Goal: Check status: Check status

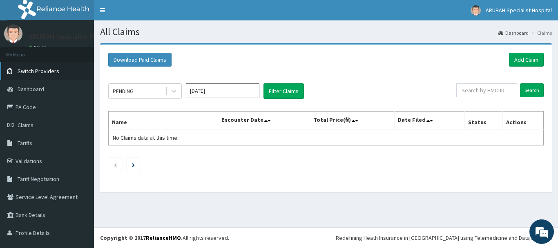
click at [48, 72] on span "Switch Providers" at bounding box center [39, 70] width 42 height 7
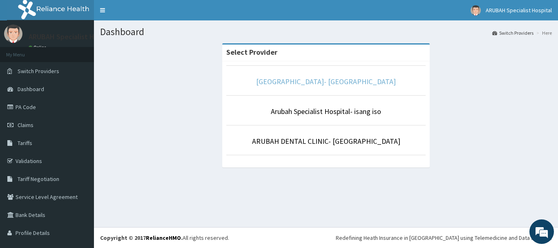
click at [334, 79] on link "[GEOGRAPHIC_DATA]- [GEOGRAPHIC_DATA]" at bounding box center [326, 81] width 140 height 9
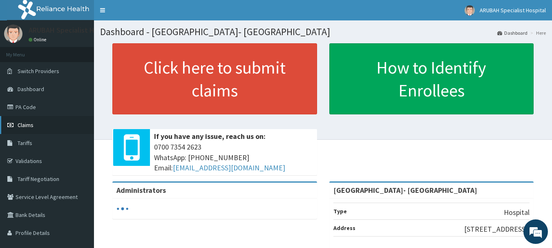
click at [35, 126] on link "Claims" at bounding box center [47, 125] width 94 height 18
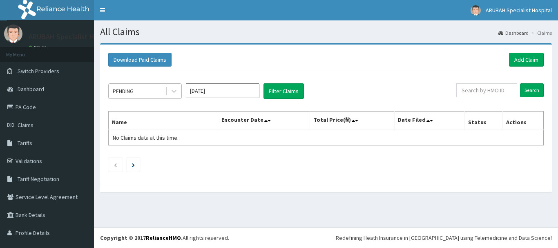
click at [152, 89] on div "PENDING" at bounding box center [137, 91] width 57 height 13
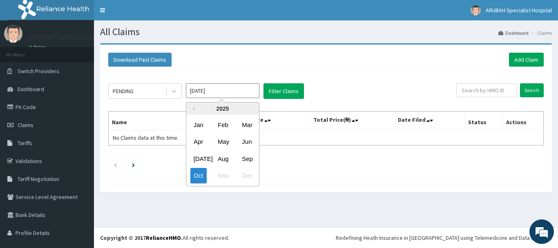
click at [203, 92] on input "Oct 2025" at bounding box center [223, 90] width 74 height 15
click at [243, 160] on div "Sep" at bounding box center [247, 158] width 16 height 15
type input "Sep 2025"
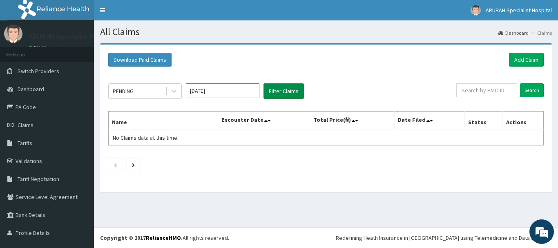
click at [283, 93] on button "Filter Claims" at bounding box center [283, 91] width 40 height 16
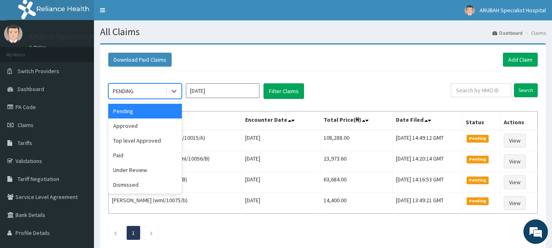
click at [157, 85] on div "PENDING" at bounding box center [137, 91] width 57 height 13
click at [152, 125] on div "Approved" at bounding box center [145, 125] width 74 height 15
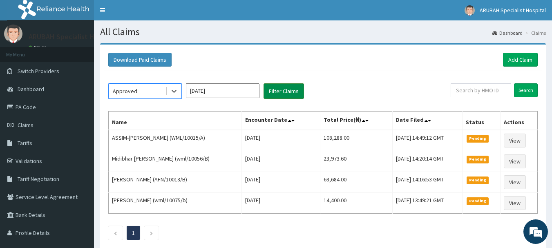
click at [289, 90] on button "Filter Claims" at bounding box center [283, 91] width 40 height 16
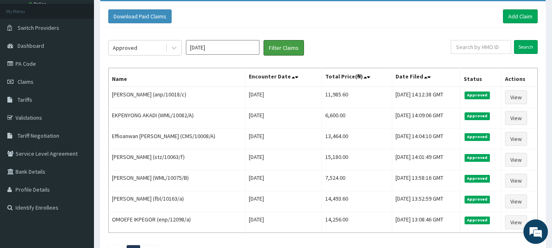
scroll to position [45, 0]
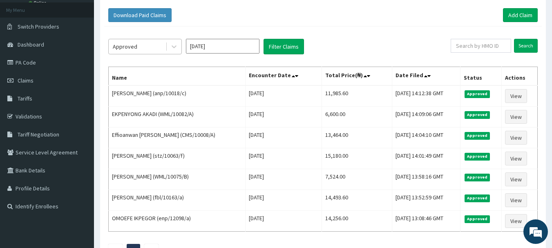
click at [156, 45] on div "Approved" at bounding box center [137, 46] width 57 height 13
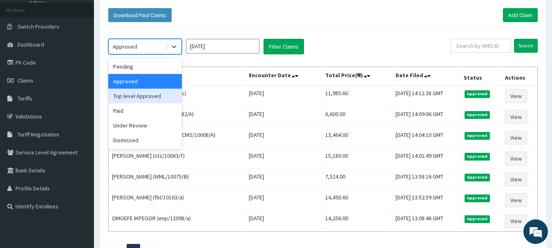
click at [155, 94] on div "Top level Approved" at bounding box center [145, 96] width 74 height 15
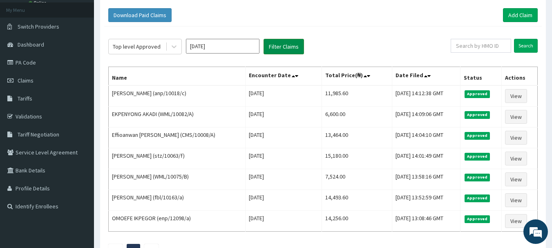
click at [278, 48] on button "Filter Claims" at bounding box center [283, 47] width 40 height 16
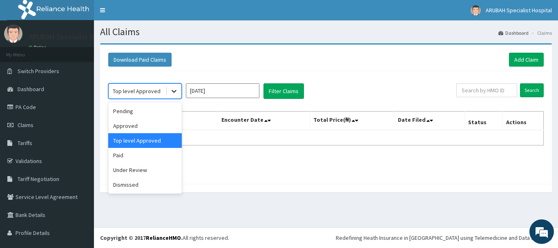
click at [169, 87] on div at bounding box center [174, 91] width 15 height 15
click at [125, 169] on div "Under Review" at bounding box center [145, 170] width 74 height 15
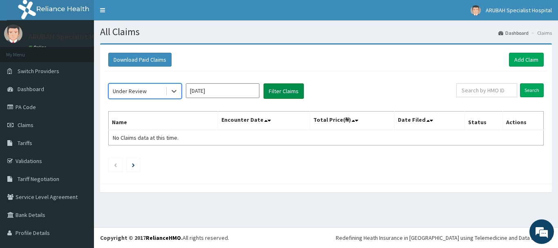
click at [282, 87] on button "Filter Claims" at bounding box center [283, 91] width 40 height 16
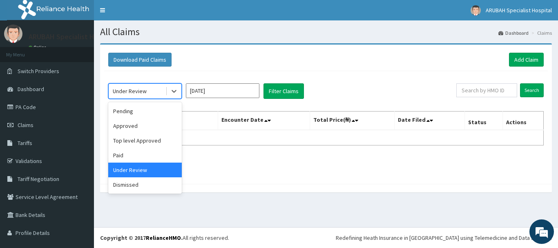
click at [151, 96] on div "Under Review" at bounding box center [137, 91] width 57 height 13
click at [128, 152] on div "Paid" at bounding box center [145, 155] width 74 height 15
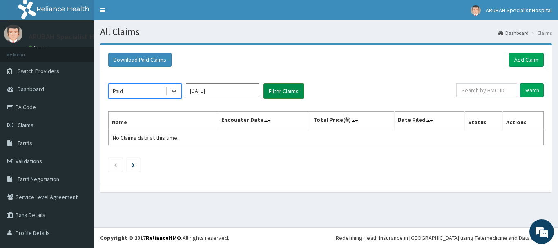
click at [294, 90] on button "Filter Claims" at bounding box center [283, 91] width 40 height 16
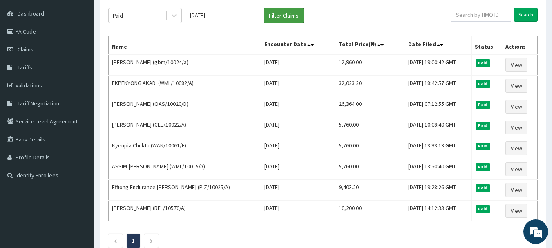
scroll to position [77, 0]
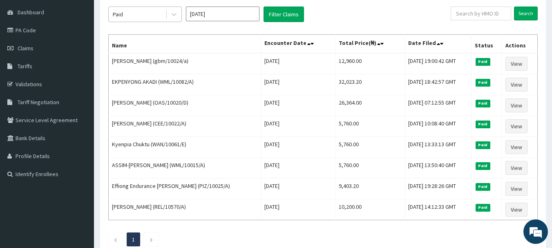
click at [156, 19] on div "Paid" at bounding box center [137, 14] width 57 height 13
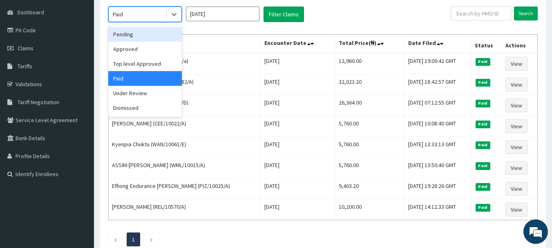
click at [144, 35] on div "Pending" at bounding box center [145, 34] width 74 height 15
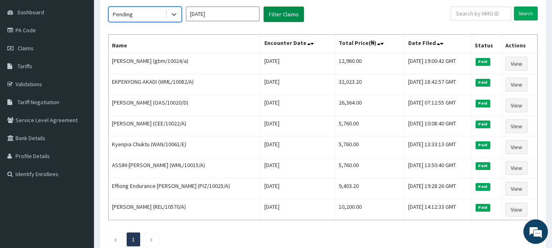
click at [274, 11] on button "Filter Claims" at bounding box center [283, 15] width 40 height 16
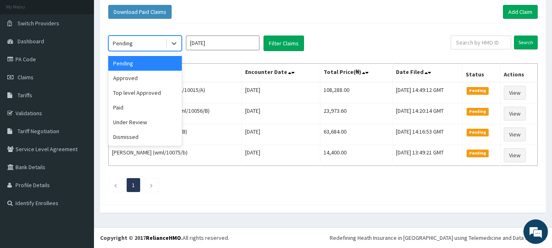
click at [152, 38] on div "Pending" at bounding box center [137, 43] width 57 height 13
click at [143, 78] on div "Approved" at bounding box center [145, 78] width 74 height 15
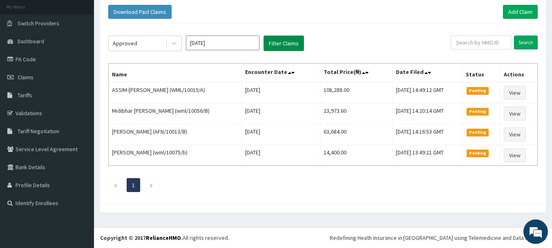
click at [268, 44] on button "Filter Claims" at bounding box center [283, 44] width 40 height 16
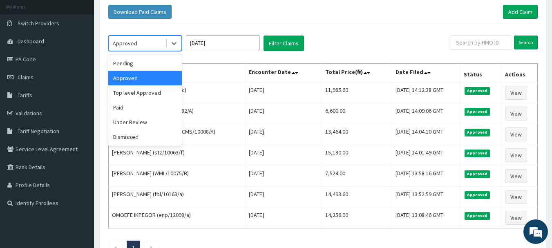
click at [135, 41] on div "Approved" at bounding box center [125, 43] width 25 height 8
click at [139, 94] on div "Top level Approved" at bounding box center [145, 92] width 74 height 15
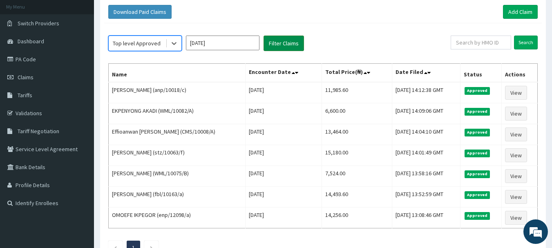
click at [275, 39] on button "Filter Claims" at bounding box center [283, 44] width 40 height 16
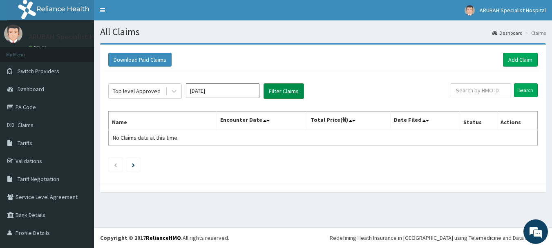
scroll to position [0, 0]
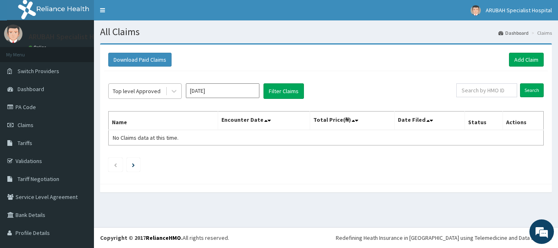
click at [149, 88] on div "Top level Approved" at bounding box center [137, 91] width 48 height 8
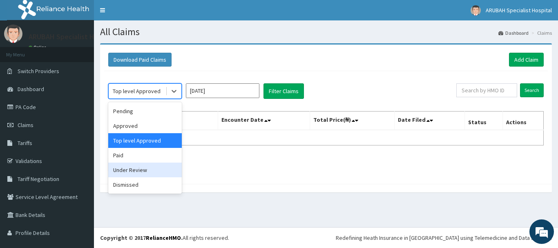
click at [132, 167] on div "Under Review" at bounding box center [145, 170] width 74 height 15
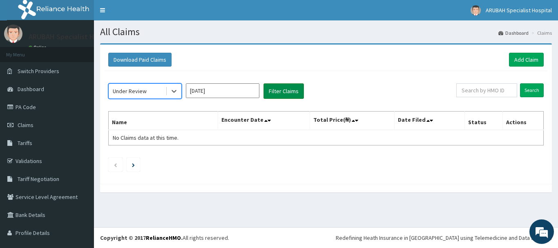
click at [283, 92] on button "Filter Claims" at bounding box center [283, 91] width 40 height 16
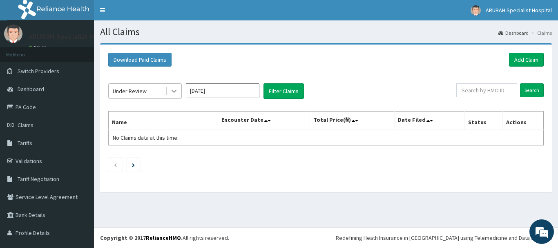
click at [169, 92] on div at bounding box center [174, 91] width 15 height 15
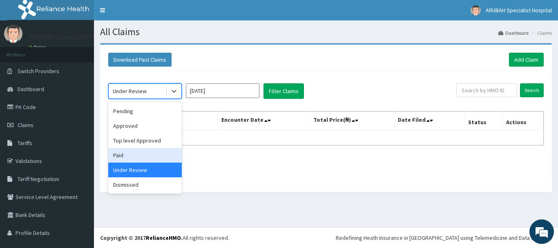
click at [146, 157] on div "Paid" at bounding box center [145, 155] width 74 height 15
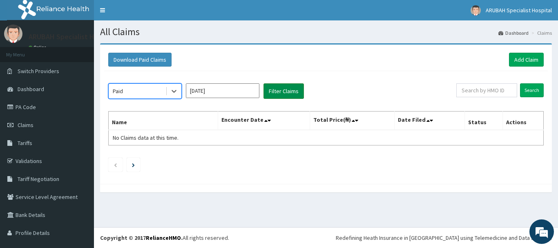
click at [289, 89] on button "Filter Claims" at bounding box center [283, 91] width 40 height 16
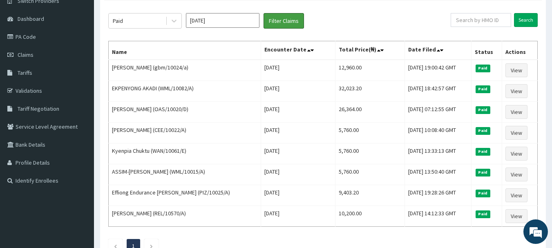
scroll to position [24, 0]
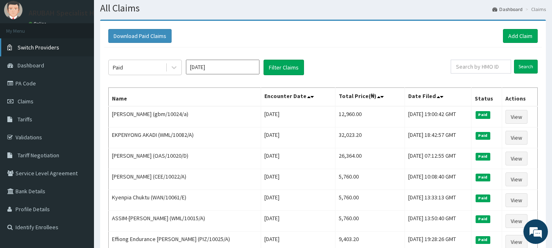
click at [48, 51] on link "Switch Providers" at bounding box center [47, 47] width 94 height 18
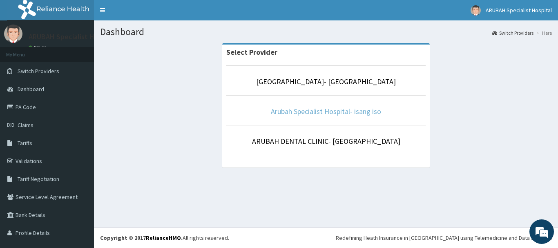
click at [306, 115] on link "Arubah Specialist Hospital- isang iso" at bounding box center [326, 111] width 110 height 9
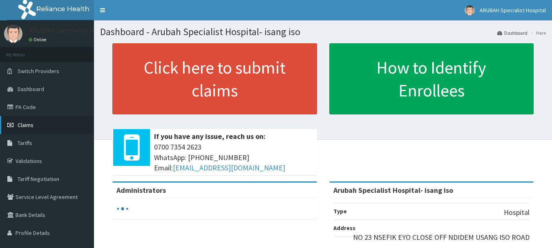
click at [47, 122] on link "Claims" at bounding box center [47, 125] width 94 height 18
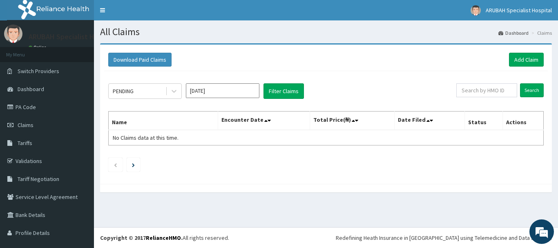
click at [210, 93] on input "[DATE]" at bounding box center [223, 90] width 74 height 15
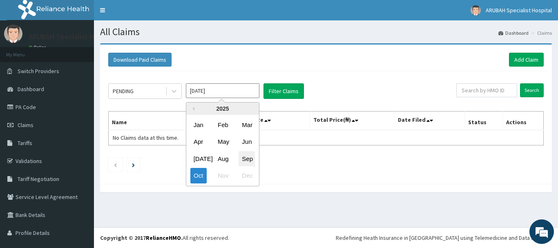
click at [250, 155] on div "Sep" at bounding box center [247, 158] width 16 height 15
type input "[DATE]"
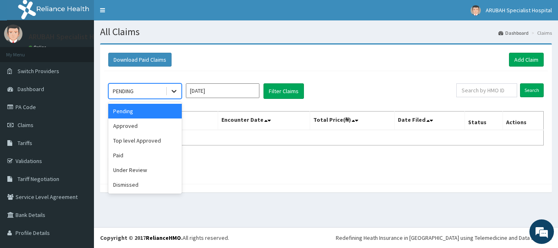
click at [176, 92] on icon at bounding box center [174, 91] width 8 height 8
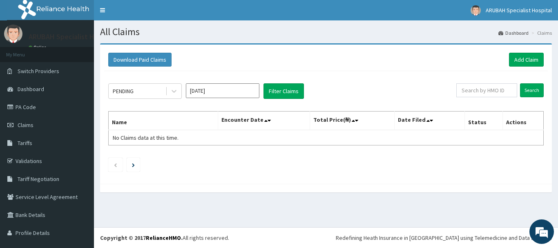
click at [264, 56] on div "Download Paid Claims Add Claim" at bounding box center [325, 60] width 435 height 14
click at [279, 90] on button "Filter Claims" at bounding box center [283, 91] width 40 height 16
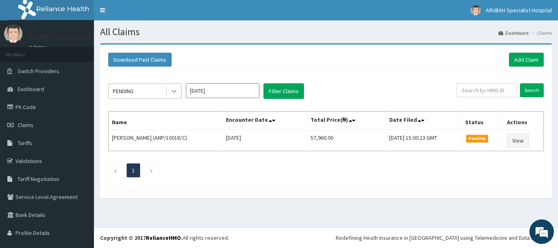
click at [167, 92] on div at bounding box center [174, 91] width 15 height 15
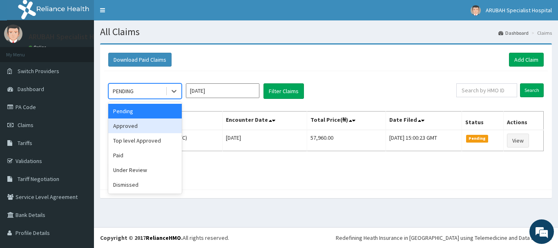
click at [155, 128] on div "Approved" at bounding box center [145, 125] width 74 height 15
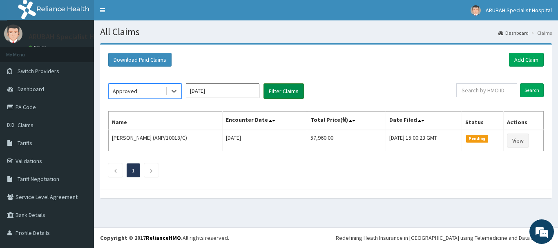
click at [273, 90] on button "Filter Claims" at bounding box center [283, 91] width 40 height 16
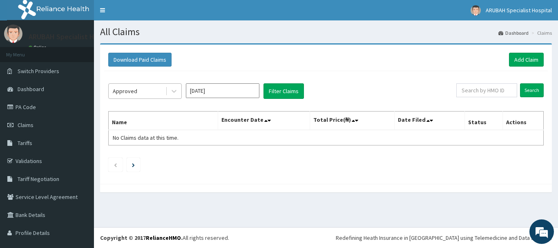
click at [156, 89] on div "Approved" at bounding box center [137, 91] width 57 height 13
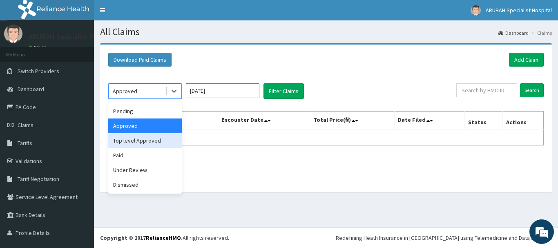
click at [151, 143] on div "Top level Approved" at bounding box center [145, 140] width 74 height 15
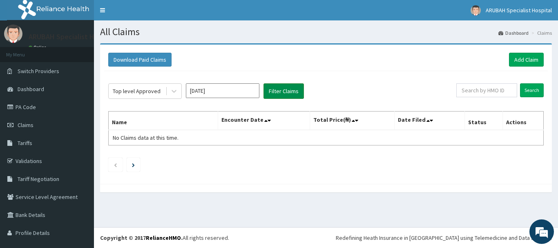
click at [283, 91] on button "Filter Claims" at bounding box center [283, 91] width 40 height 16
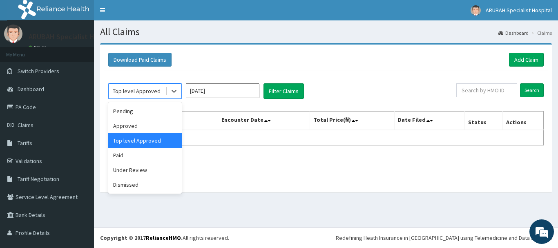
click at [153, 92] on div "Top level Approved" at bounding box center [137, 91] width 48 height 8
click at [134, 168] on div "Under Review" at bounding box center [145, 170] width 74 height 15
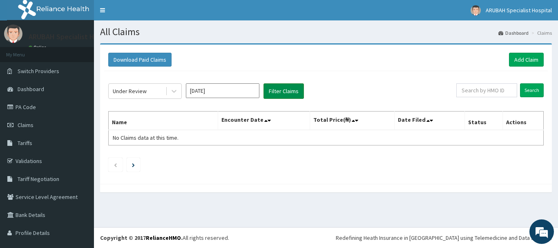
click at [275, 94] on button "Filter Claims" at bounding box center [283, 91] width 40 height 16
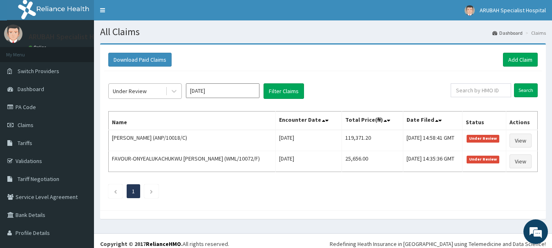
click at [162, 91] on div "Under Review" at bounding box center [137, 91] width 57 height 13
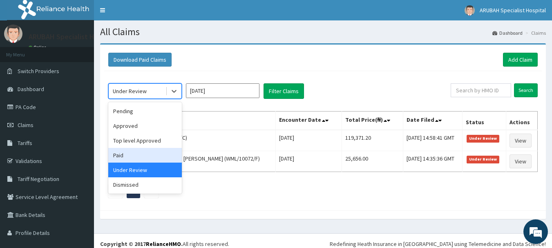
click at [138, 152] on div "Paid" at bounding box center [145, 155] width 74 height 15
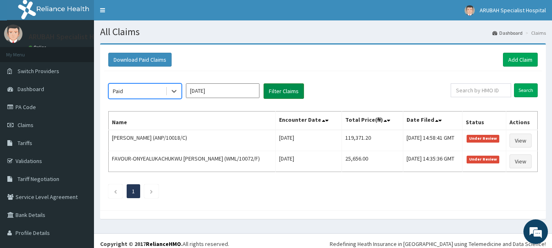
click at [275, 94] on button "Filter Claims" at bounding box center [283, 91] width 40 height 16
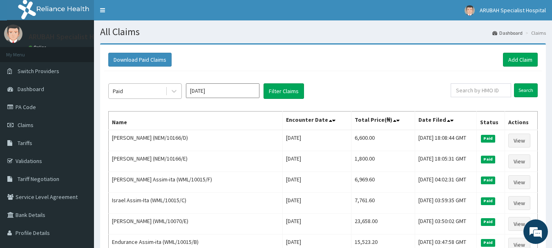
click at [154, 87] on div "Paid" at bounding box center [137, 91] width 57 height 13
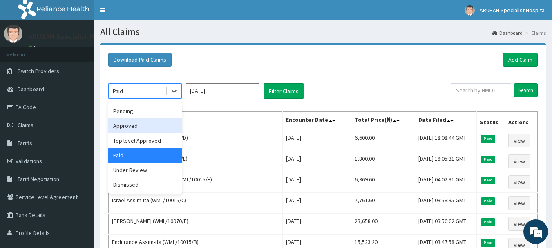
click at [128, 127] on div "Approved" at bounding box center [145, 125] width 74 height 15
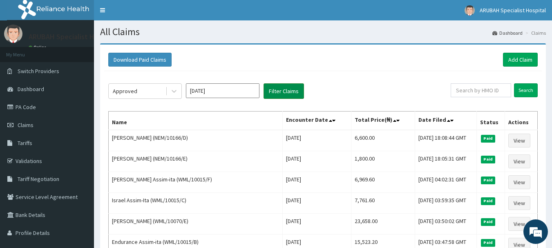
click at [285, 89] on button "Filter Claims" at bounding box center [283, 91] width 40 height 16
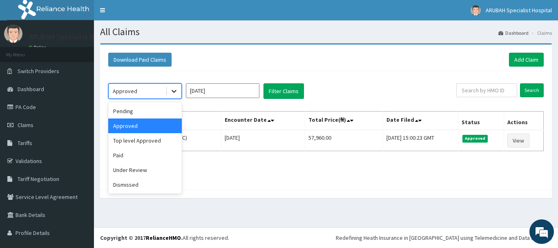
click at [175, 96] on div at bounding box center [174, 91] width 15 height 15
click at [148, 110] on div "Pending" at bounding box center [145, 111] width 74 height 15
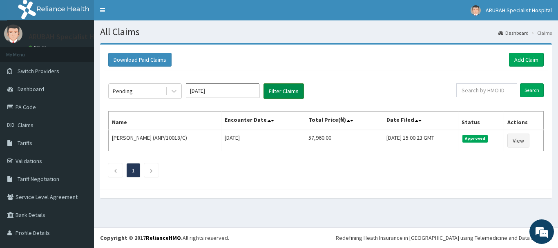
click at [278, 90] on button "Filter Claims" at bounding box center [283, 91] width 40 height 16
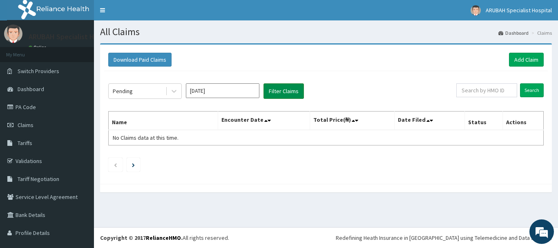
click at [293, 90] on button "Filter Claims" at bounding box center [283, 91] width 40 height 16
click at [136, 92] on div "Pending" at bounding box center [137, 91] width 57 height 13
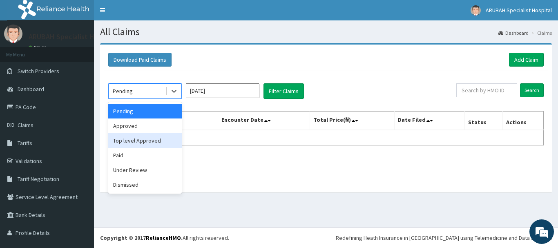
click at [129, 144] on div "Top level Approved" at bounding box center [145, 140] width 74 height 15
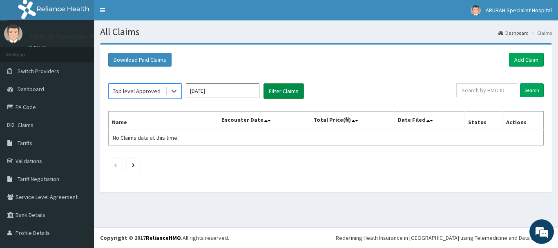
click at [285, 85] on button "Filter Claims" at bounding box center [283, 91] width 40 height 16
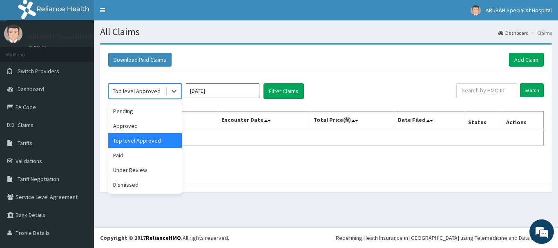
click at [138, 96] on div "Top level Approved" at bounding box center [137, 91] width 57 height 13
click at [130, 170] on div "Under Review" at bounding box center [145, 170] width 74 height 15
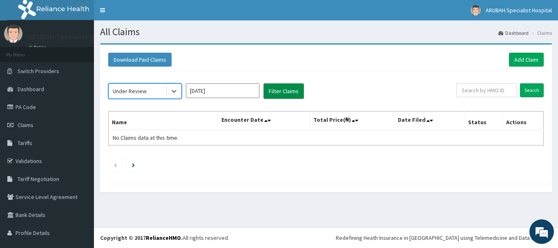
click at [277, 89] on button "Filter Claims" at bounding box center [283, 91] width 40 height 16
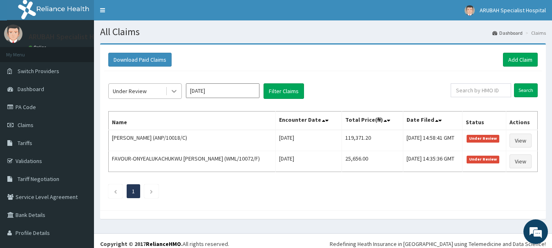
click at [172, 87] on div at bounding box center [174, 91] width 15 height 15
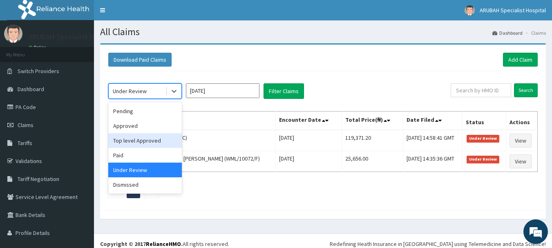
click at [134, 138] on div "Top level Approved" at bounding box center [145, 140] width 74 height 15
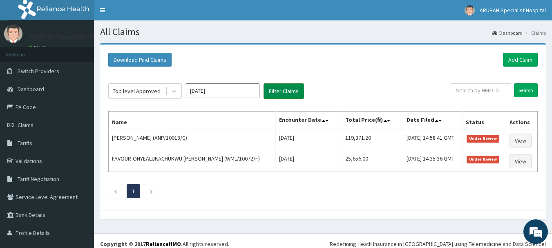
click at [284, 92] on button "Filter Claims" at bounding box center [283, 91] width 40 height 16
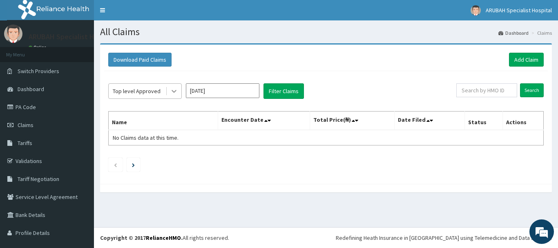
click at [171, 88] on icon at bounding box center [174, 91] width 8 height 8
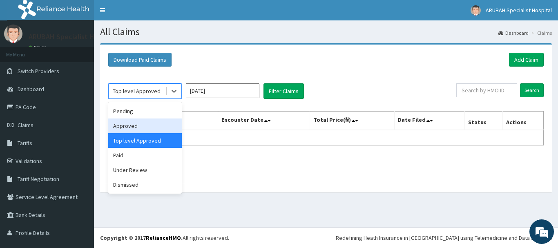
click at [124, 123] on div "Approved" at bounding box center [145, 125] width 74 height 15
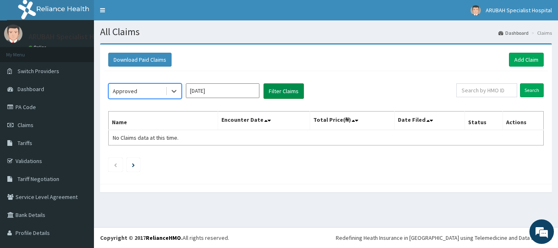
click at [272, 87] on button "Filter Claims" at bounding box center [283, 91] width 40 height 16
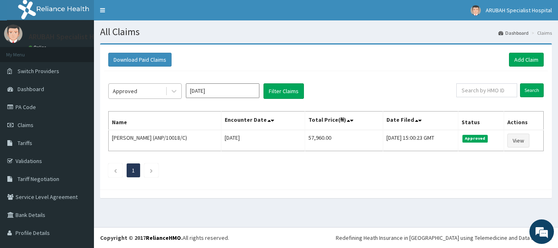
click at [162, 95] on div "Approved" at bounding box center [137, 91] width 57 height 13
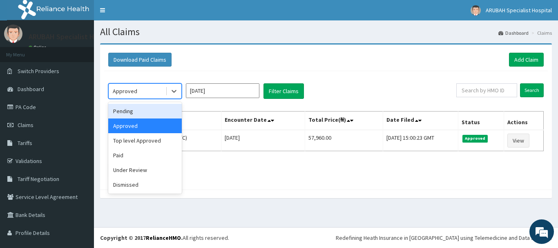
click at [127, 110] on div "Pending" at bounding box center [145, 111] width 74 height 15
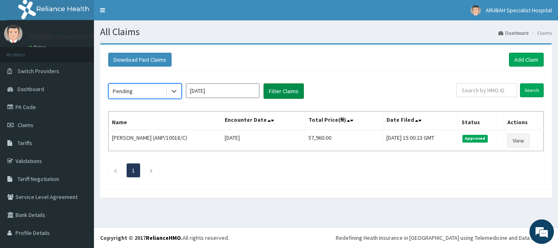
click at [278, 86] on button "Filter Claims" at bounding box center [283, 91] width 40 height 16
